Goal: Information Seeking & Learning: Learn about a topic

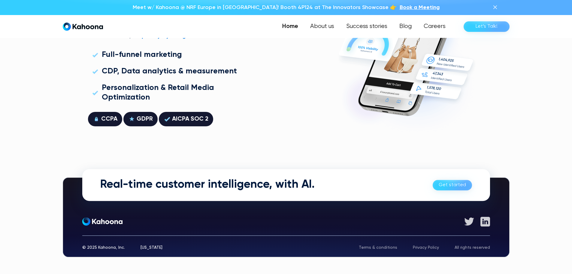
scroll to position [1719, 0]
click at [410, 28] on link "Blog" at bounding box center [405, 26] width 24 height 12
click at [384, 29] on link "Success stories" at bounding box center [366, 26] width 54 height 12
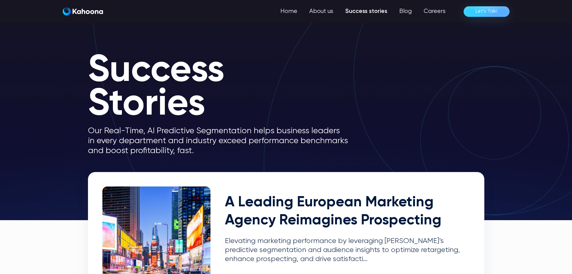
click at [370, 13] on link "Success stories" at bounding box center [366, 11] width 54 height 12
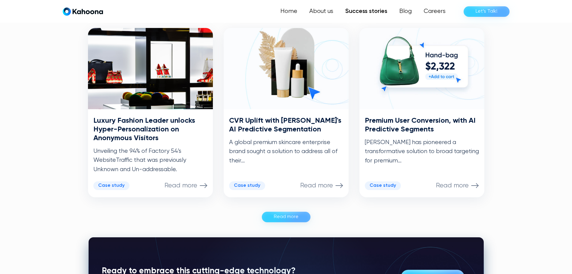
scroll to position [303, 0]
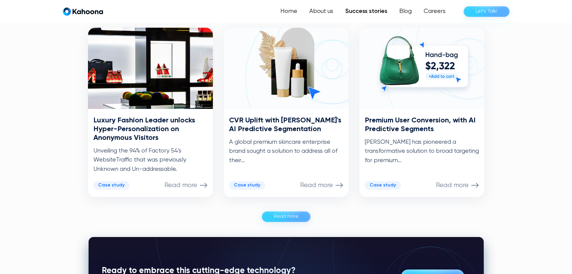
click at [300, 219] on link "Read more" at bounding box center [286, 216] width 49 height 11
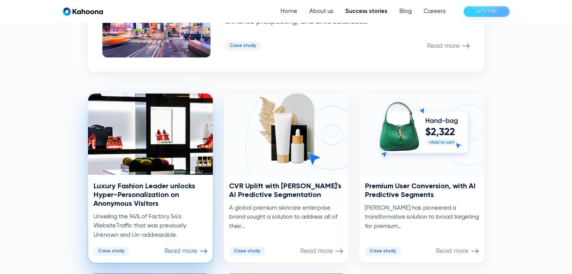
scroll to position [237, 0]
click at [197, 252] on p "Read more" at bounding box center [181, 251] width 33 height 8
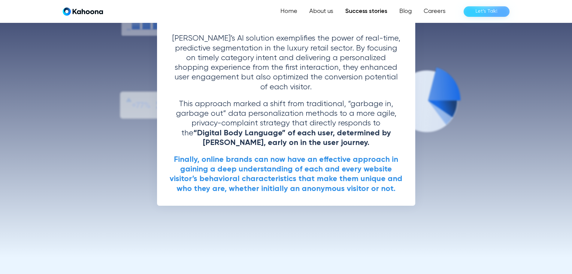
scroll to position [1211, 0]
